Goal: Book appointment/travel/reservation

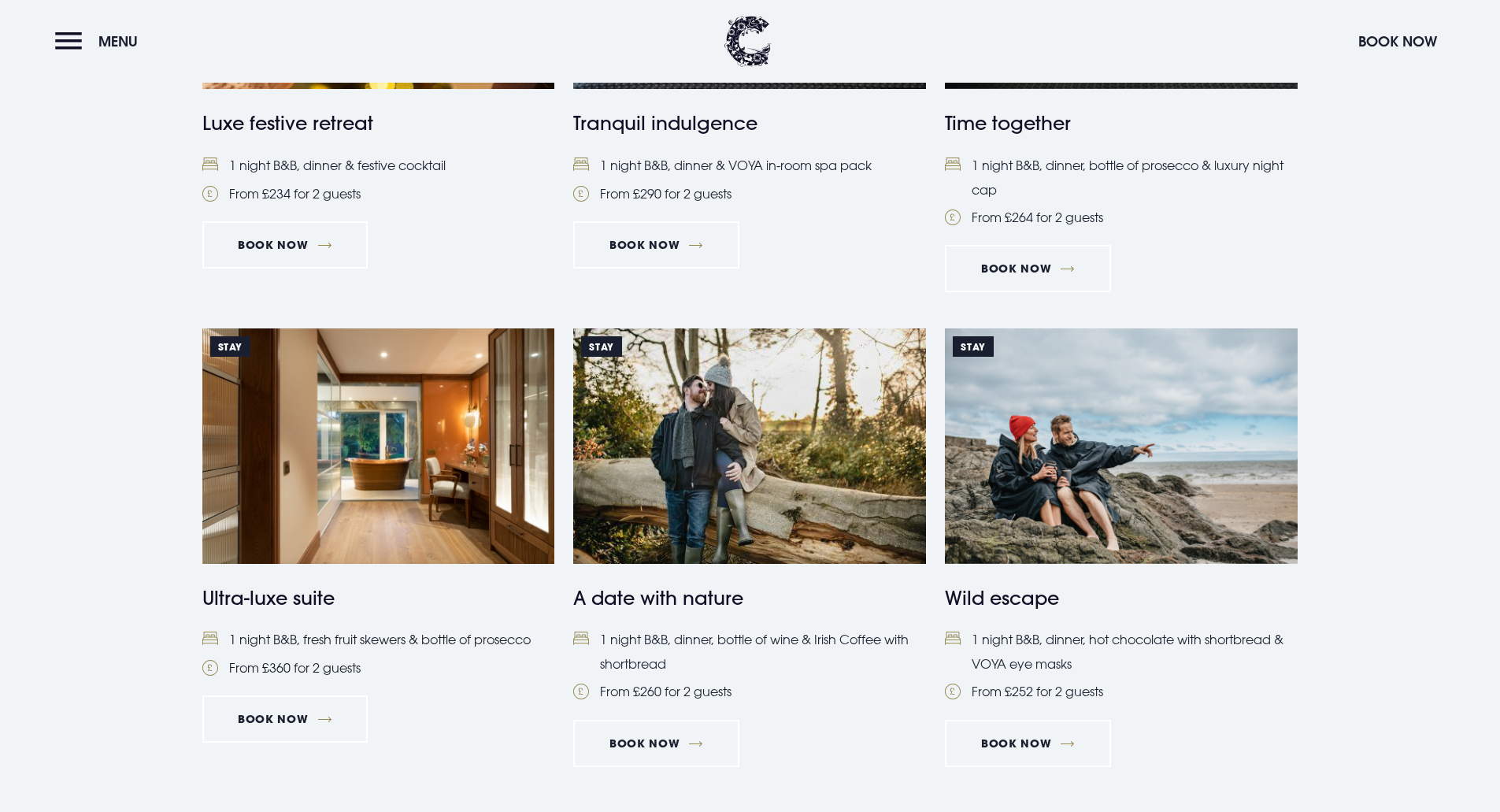
scroll to position [1623, 0]
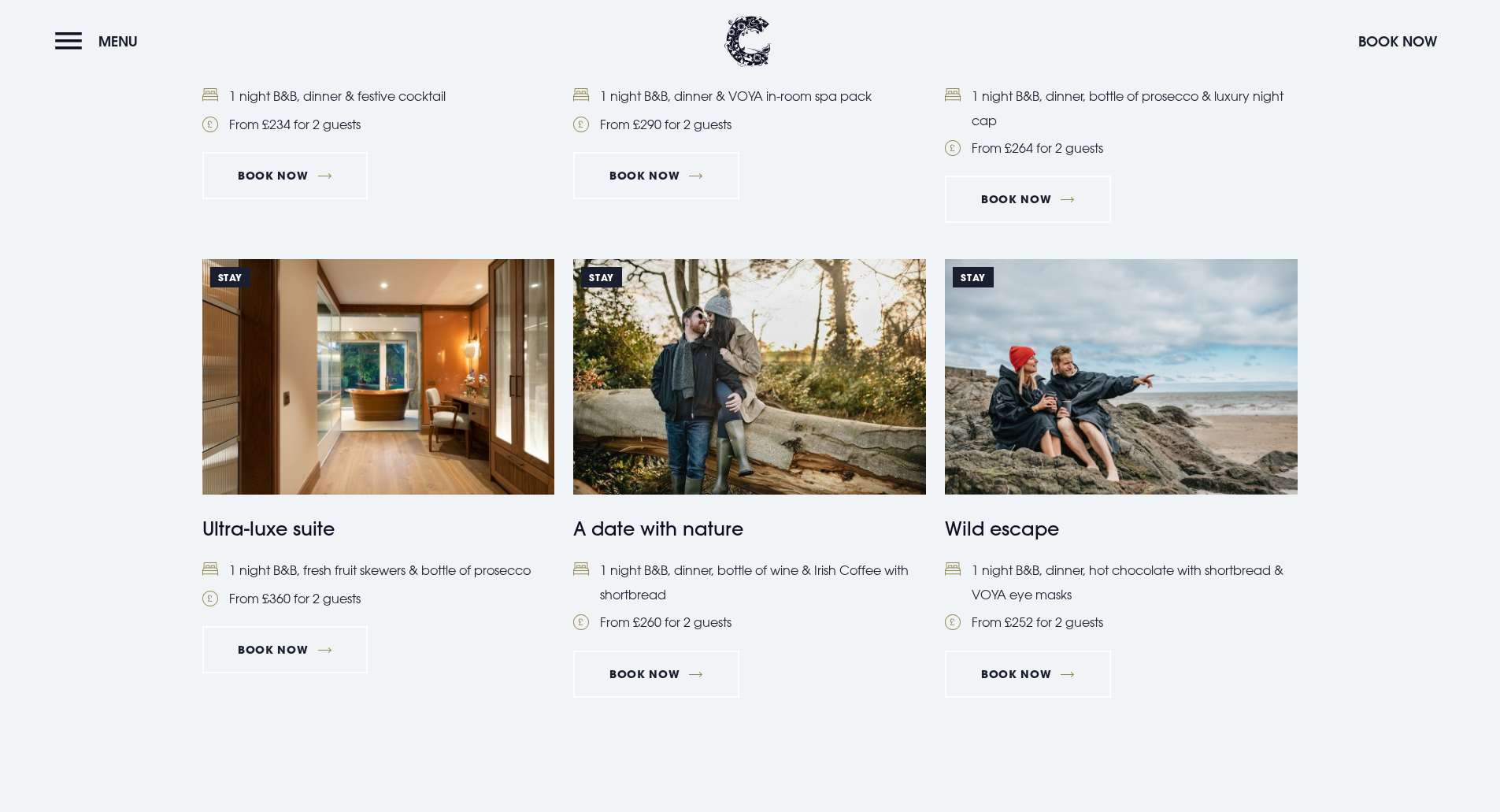
click at [394, 398] on img at bounding box center [379, 376] width 353 height 235
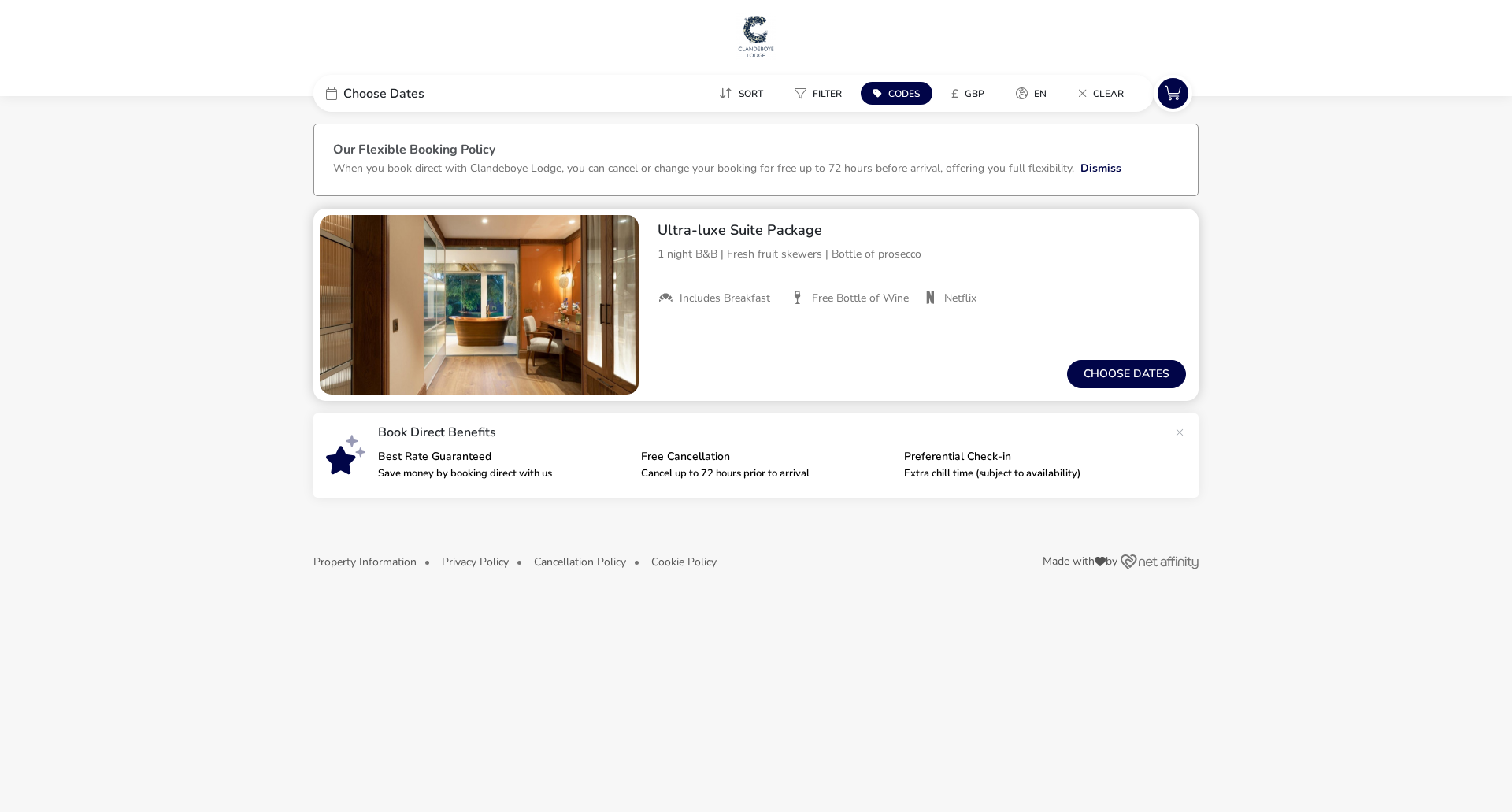
click at [560, 339] on img "1 / 1" at bounding box center [479, 305] width 319 height 180
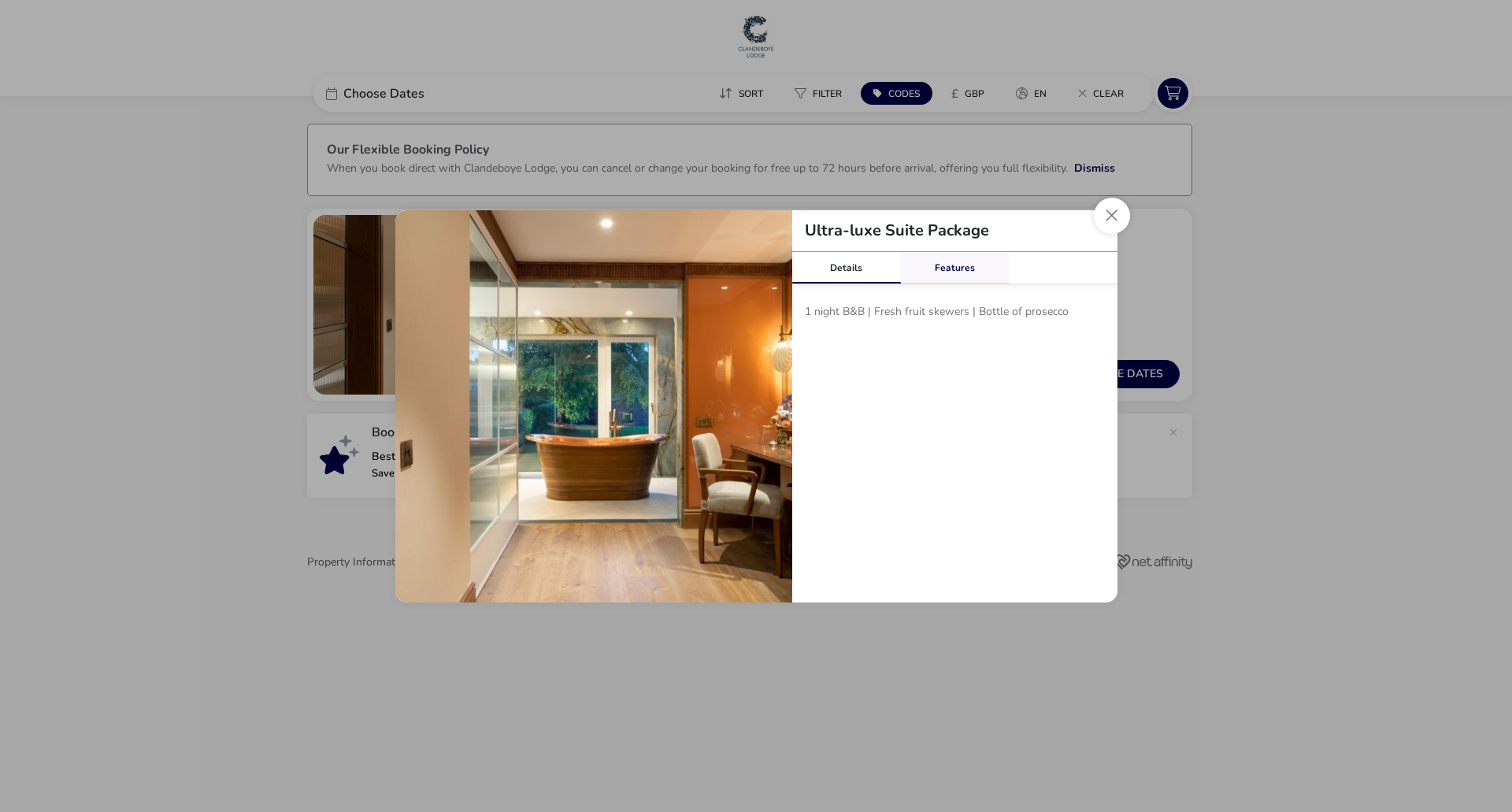
click at [952, 265] on link "Features" at bounding box center [955, 268] width 108 height 31
click at [1110, 217] on button "Close modal" at bounding box center [1112, 215] width 36 height 36
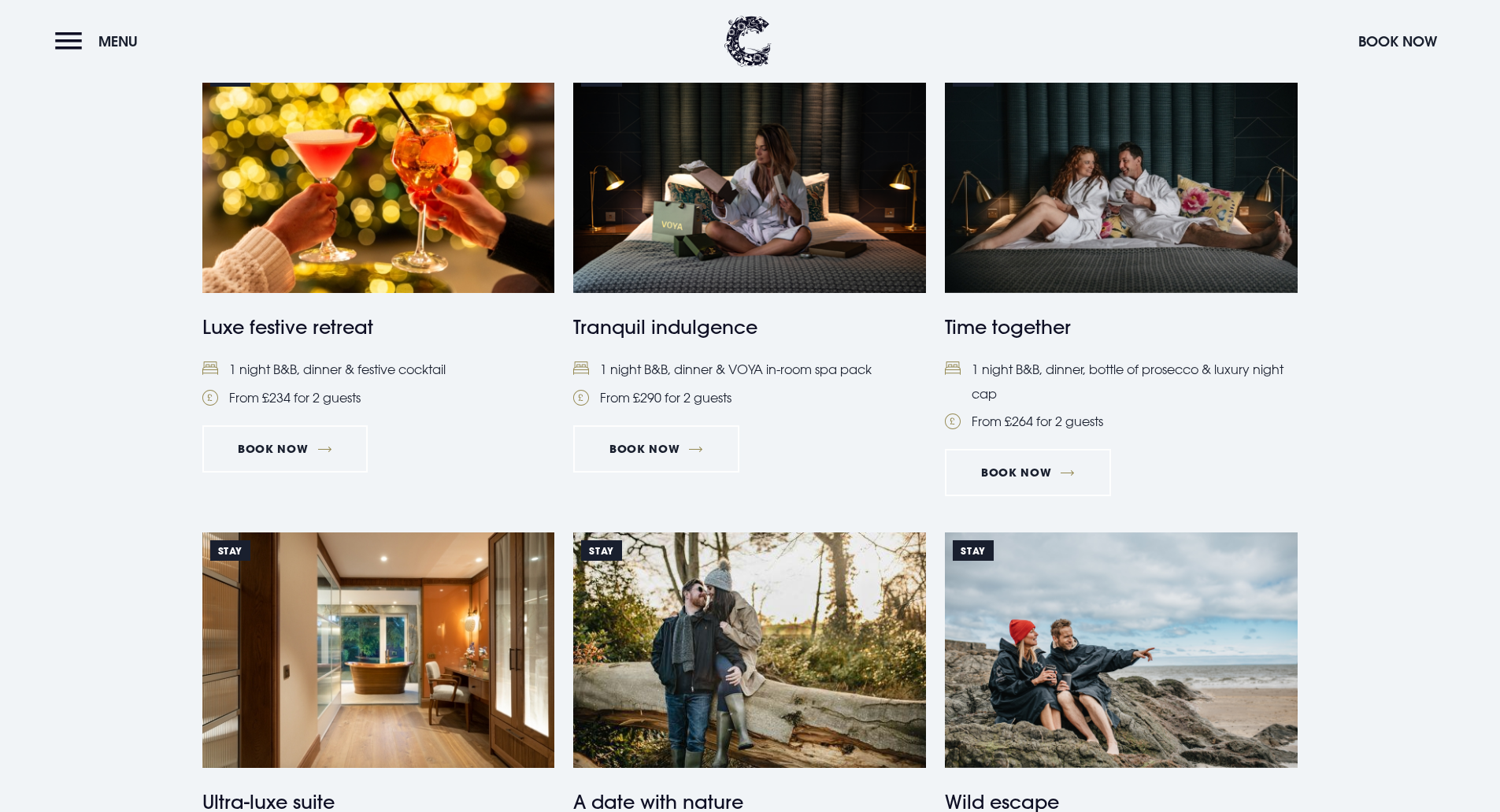
scroll to position [1229, 0]
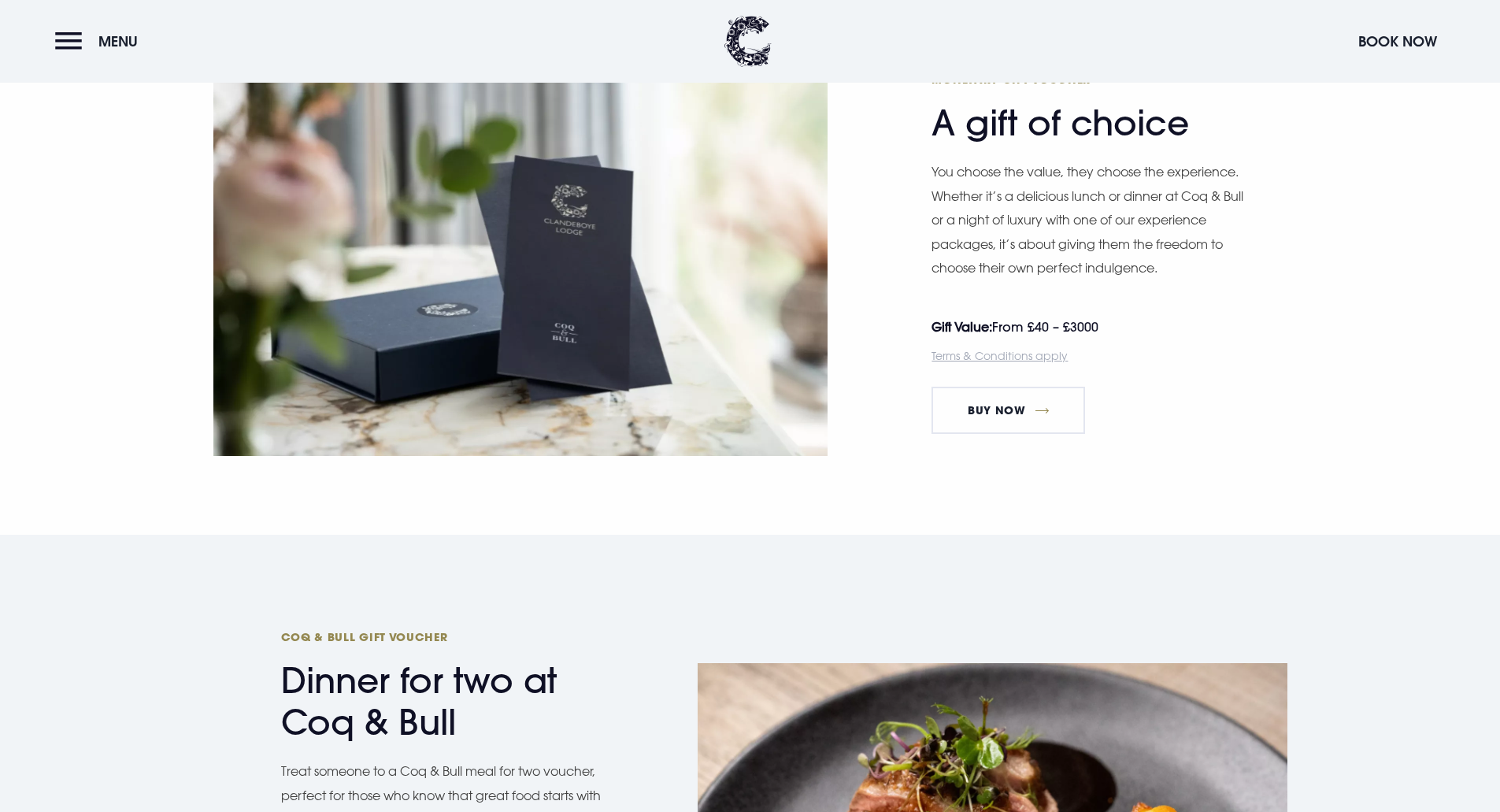
scroll to position [866, 0]
